Goal: Task Accomplishment & Management: Use online tool/utility

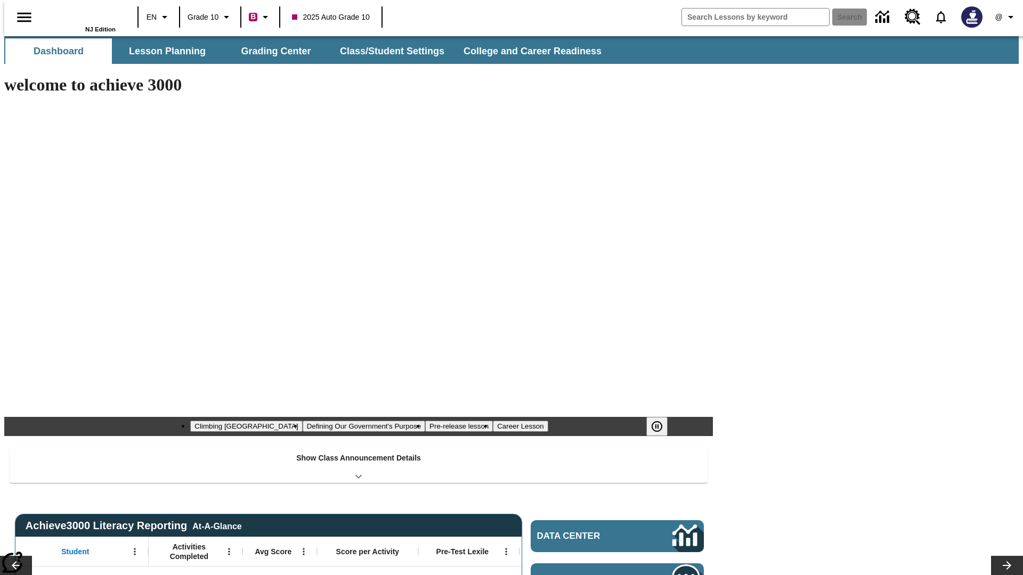
type input "-1"
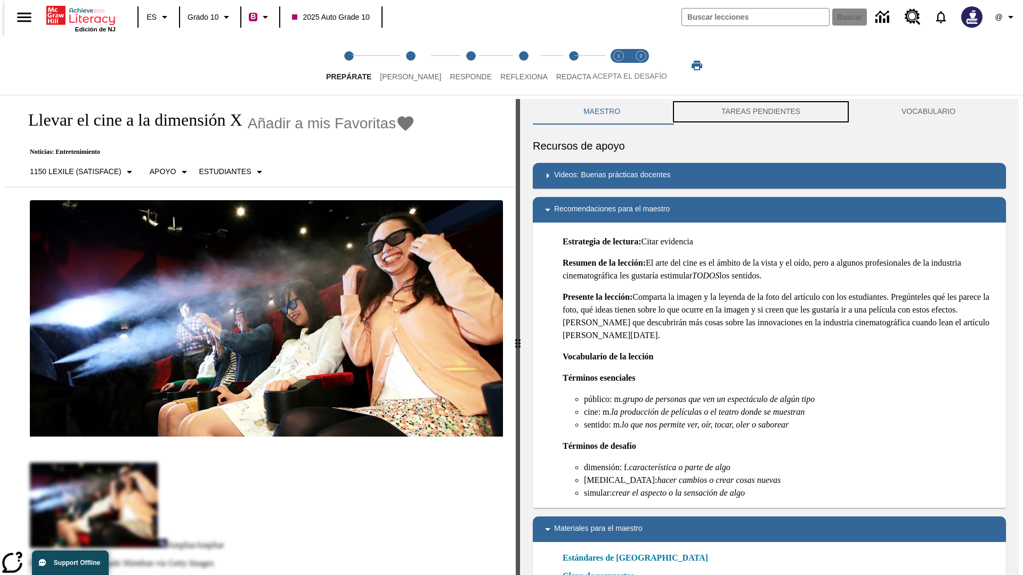
click at [761, 112] on button "TAREAS PENDIENTES" at bounding box center [761, 112] width 180 height 26
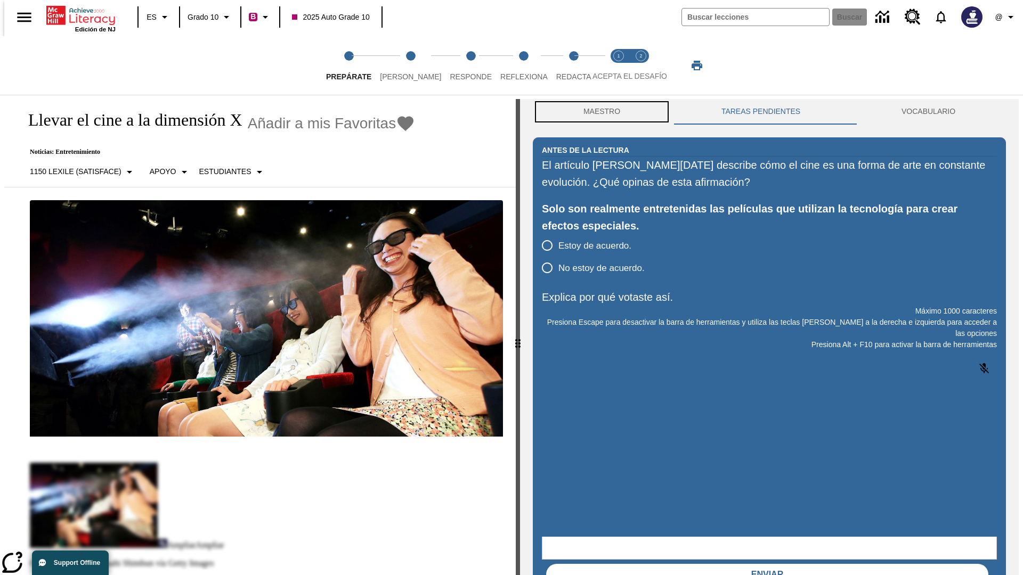
scroll to position [1, 0]
click at [599, 112] on button "Maestro" at bounding box center [602, 112] width 138 height 26
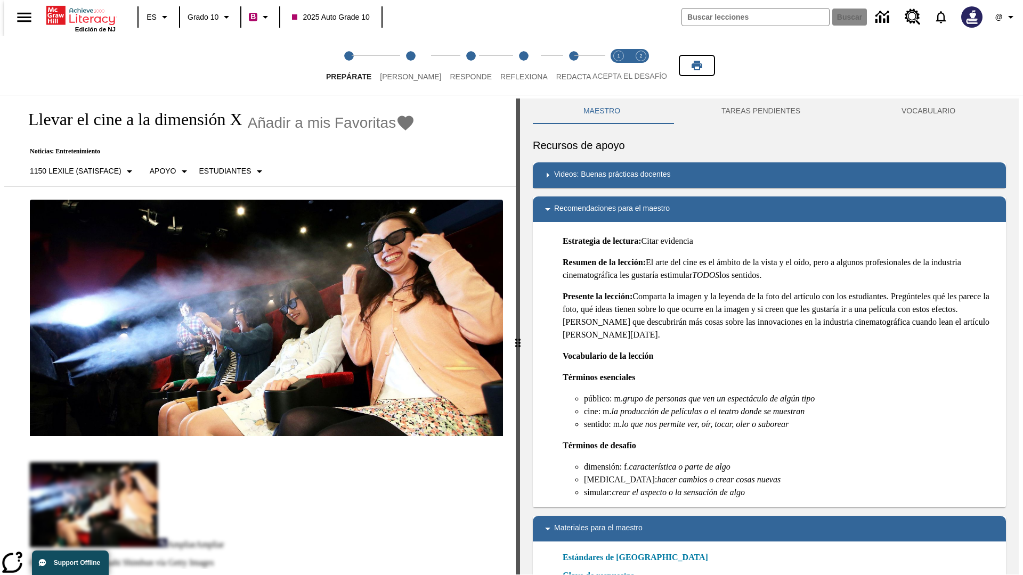
click at [697, 66] on icon "Imprimir" at bounding box center [696, 66] width 11 height 10
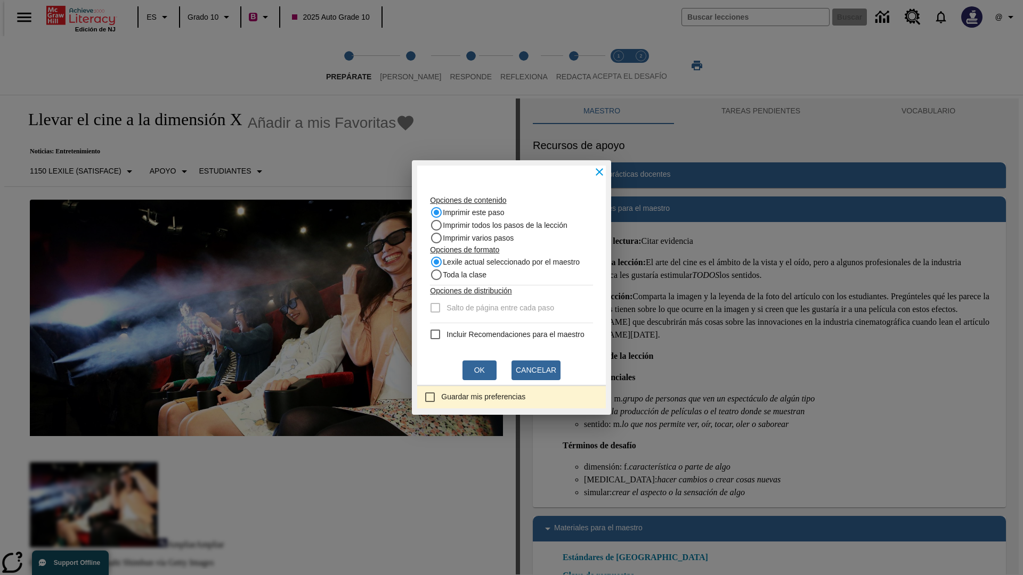
click at [429, 335] on recommendation "Incluir Recomendaciones para el maestro" at bounding box center [435, 334] width 13 height 13
checkbox recommendation "true"
click at [479, 370] on button "Ok" at bounding box center [479, 371] width 34 height 20
